Goal: Information Seeking & Learning: Check status

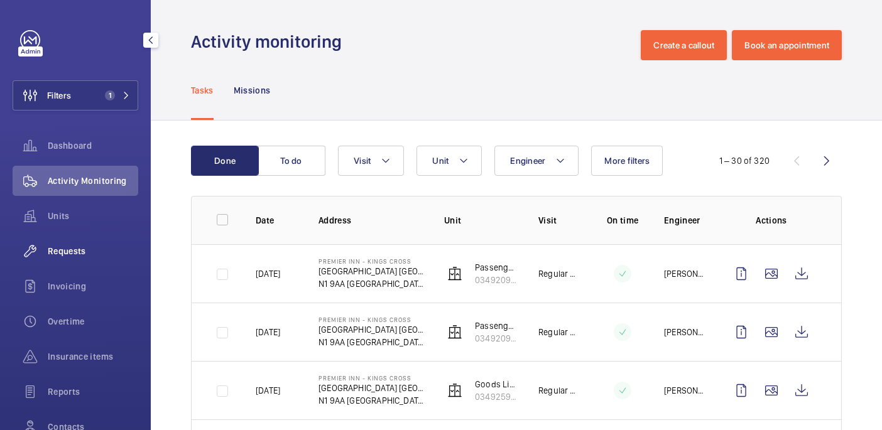
click at [58, 249] on span "Requests" at bounding box center [93, 251] width 90 height 13
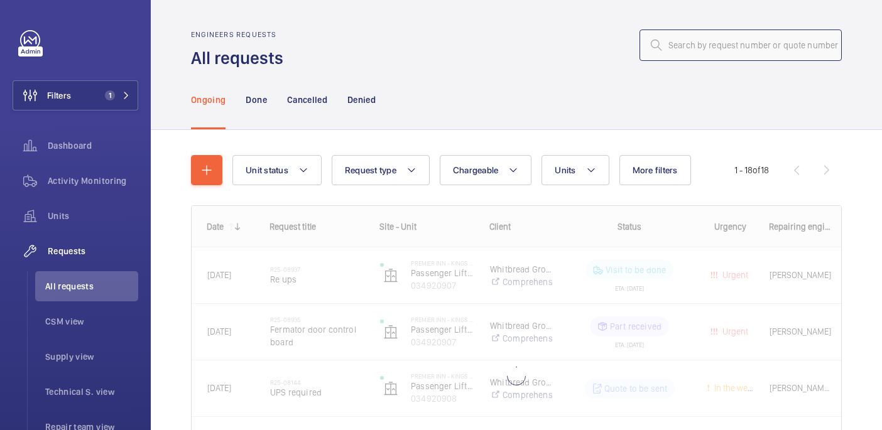
click at [721, 51] on input "text" at bounding box center [741, 45] width 202 height 31
paste input "R25-04184"
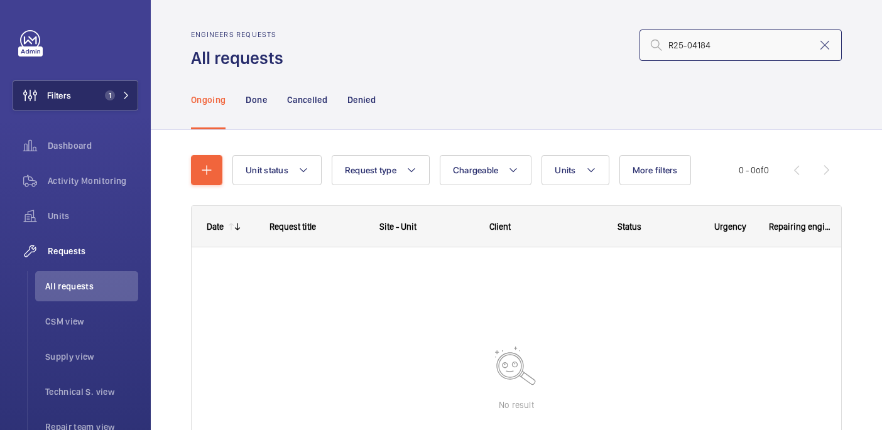
type input "R25-04184"
click at [98, 102] on button "Filters 1" at bounding box center [76, 95] width 126 height 30
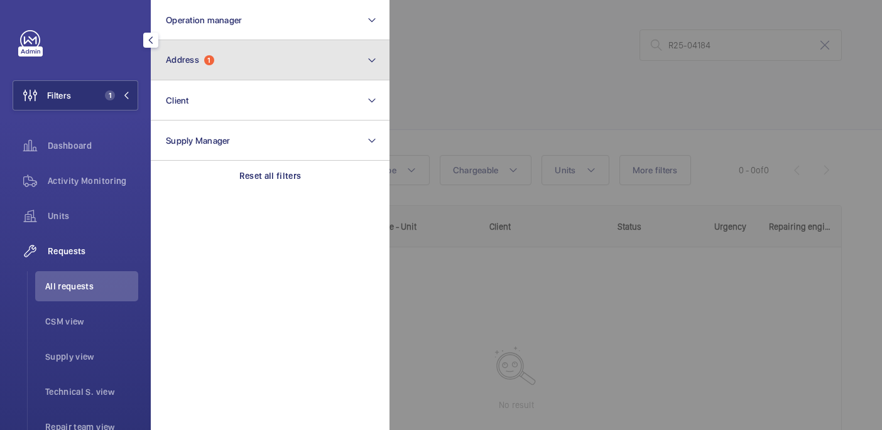
click at [344, 43] on button "Address 1" at bounding box center [270, 60] width 239 height 40
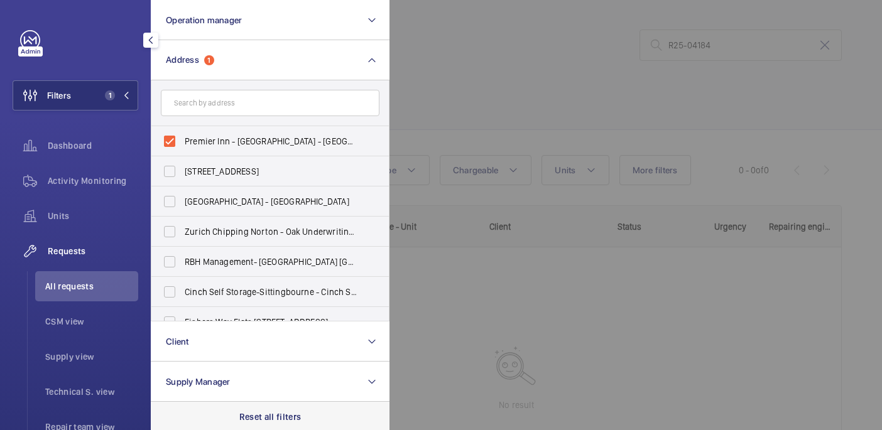
click at [312, 420] on div "Reset all filters" at bounding box center [270, 417] width 239 height 30
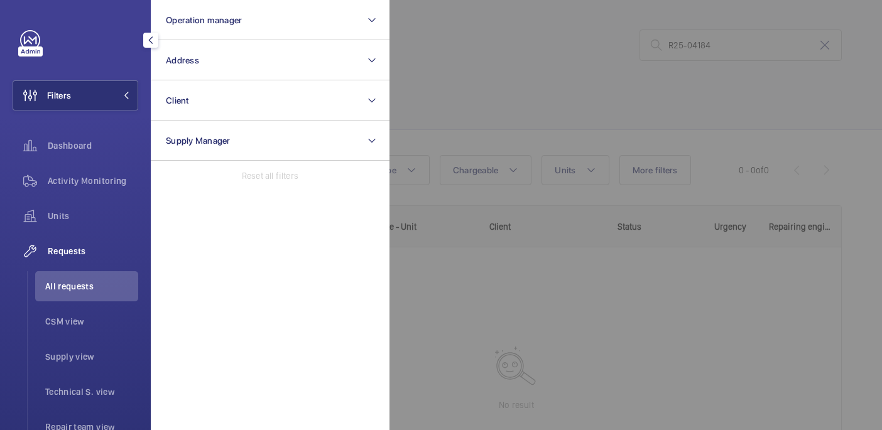
click at [484, 125] on div at bounding box center [831, 215] width 882 height 430
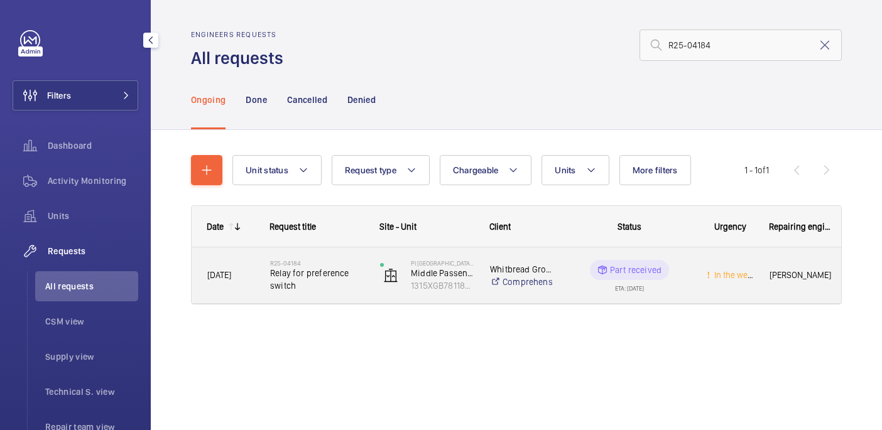
click at [327, 278] on span "Relay for preference switch" at bounding box center [317, 279] width 94 height 25
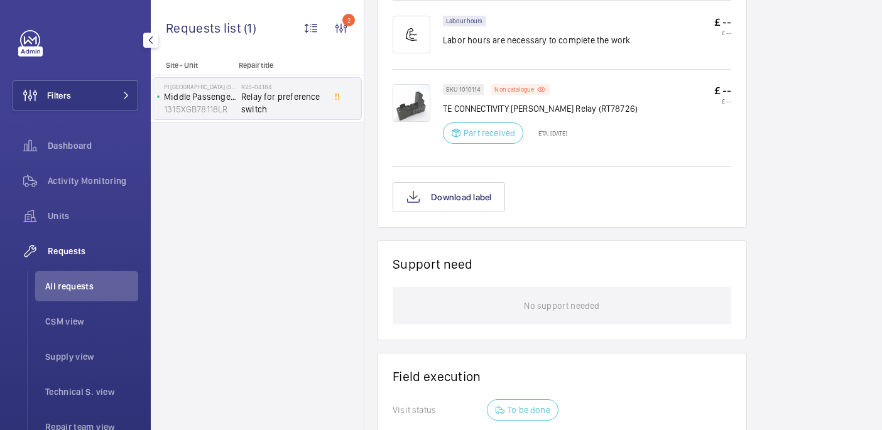
scroll to position [796, 0]
